Goal: Transaction & Acquisition: Download file/media

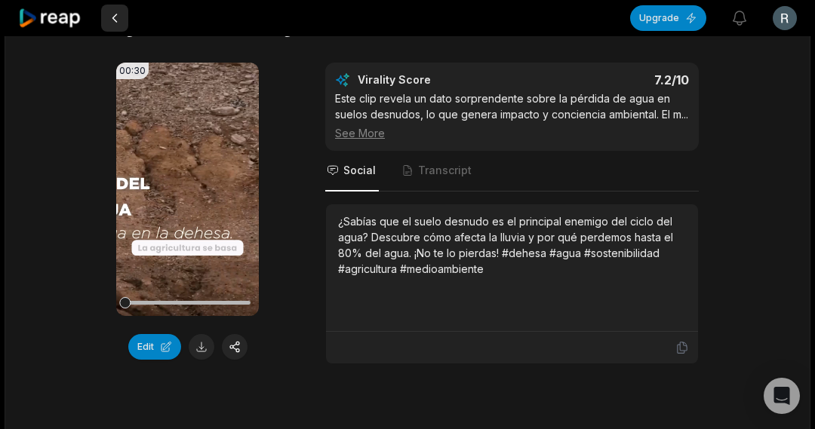
scroll to position [603, 0]
click at [114, 19] on button at bounding box center [114, 18] width 27 height 27
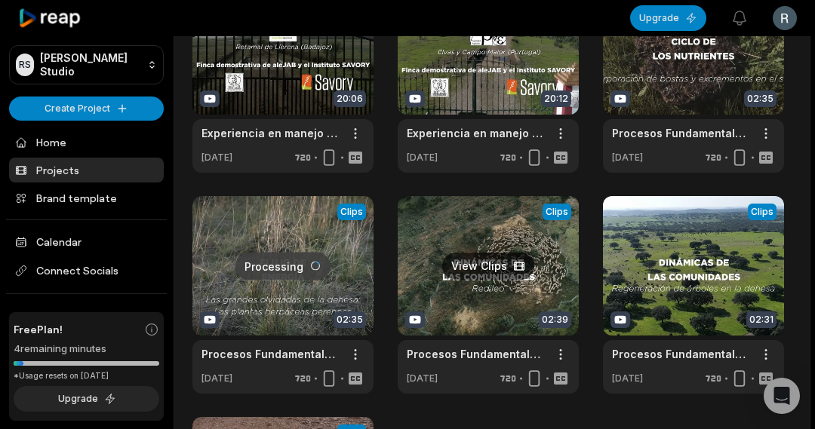
scroll to position [75, 0]
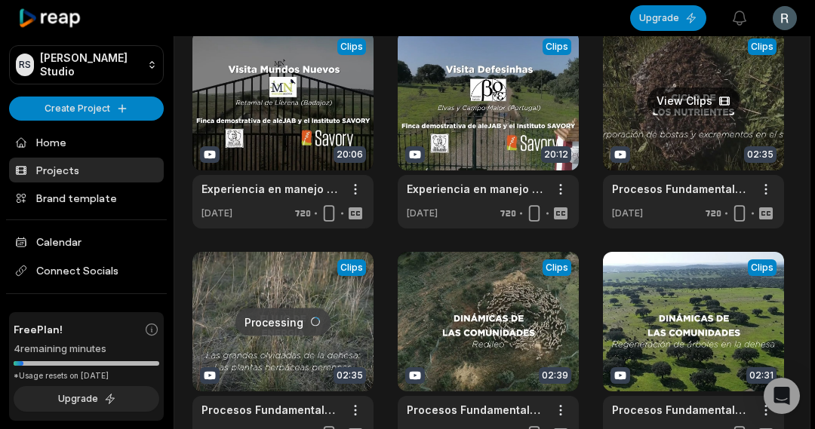
click at [690, 117] on link at bounding box center [693, 130] width 181 height 198
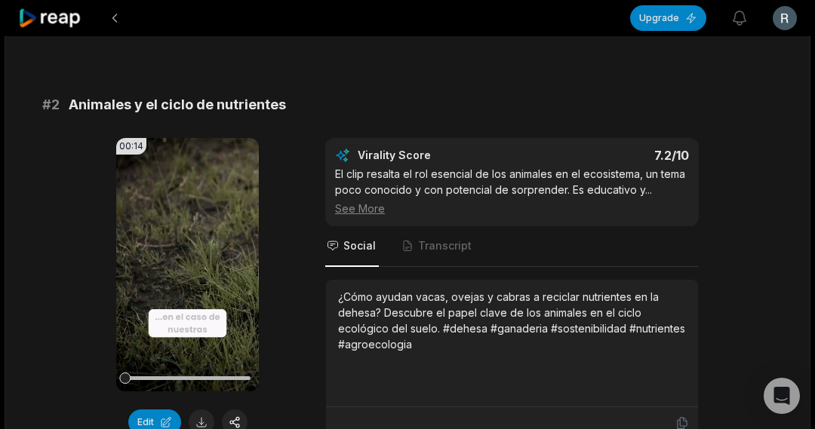
scroll to position [603, 0]
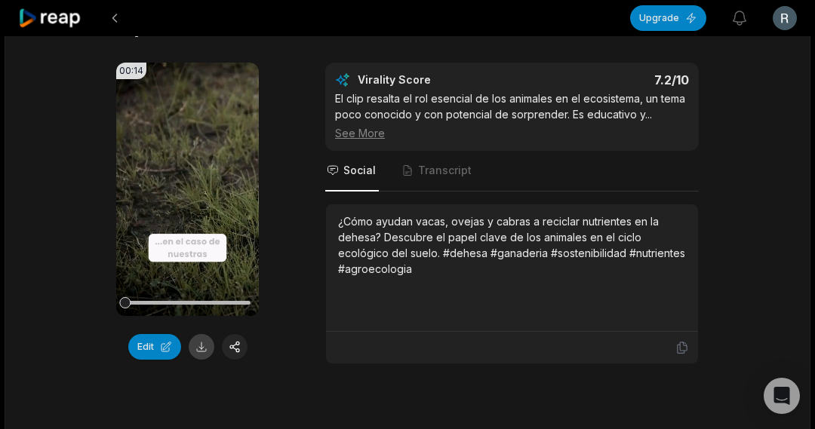
click at [198, 345] on button at bounding box center [202, 347] width 26 height 26
